Goal: Task Accomplishment & Management: Manage account settings

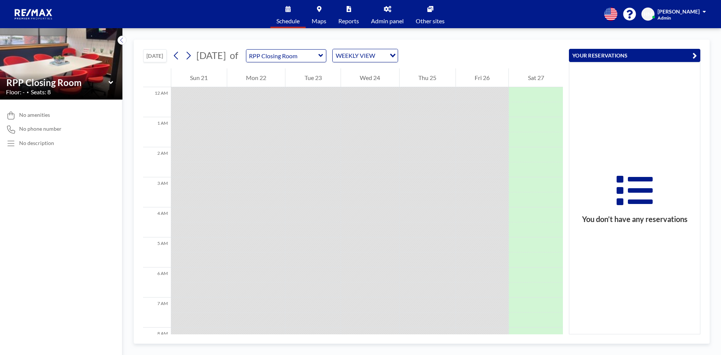
scroll to position [225, 0]
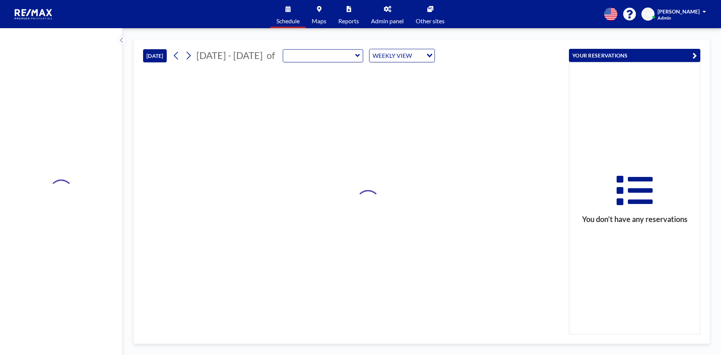
type input "RPP Closing Room"
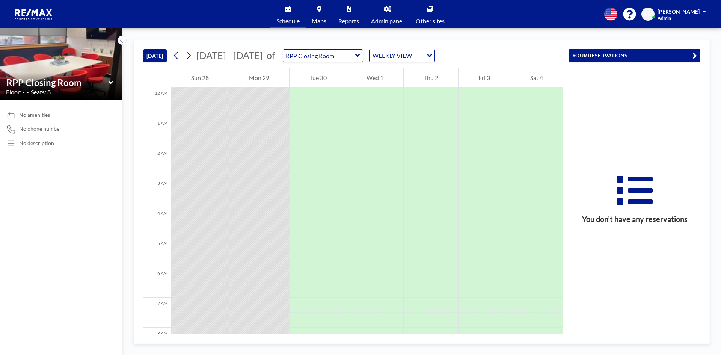
scroll to position [150, 0]
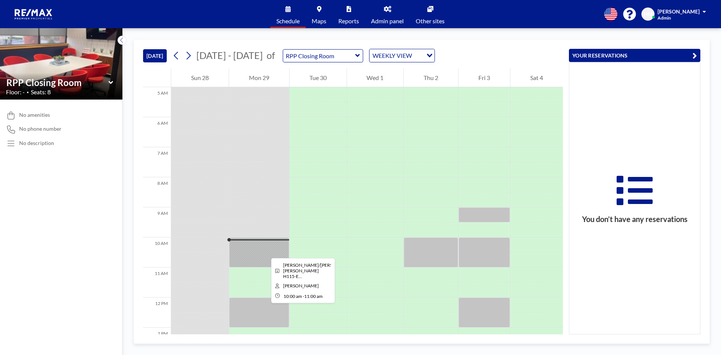
click at [265, 251] on div at bounding box center [259, 252] width 60 height 30
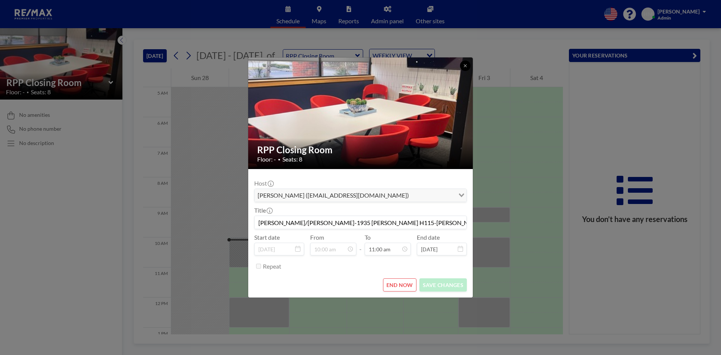
click at [465, 65] on icon at bounding box center [465, 65] width 5 height 5
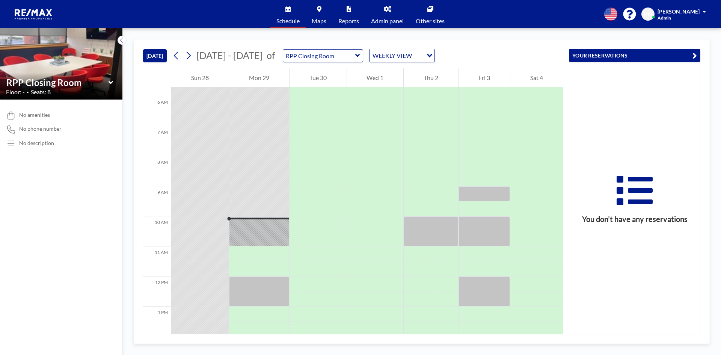
scroll to position [113, 0]
